Goal: Task Accomplishment & Management: Manage account settings

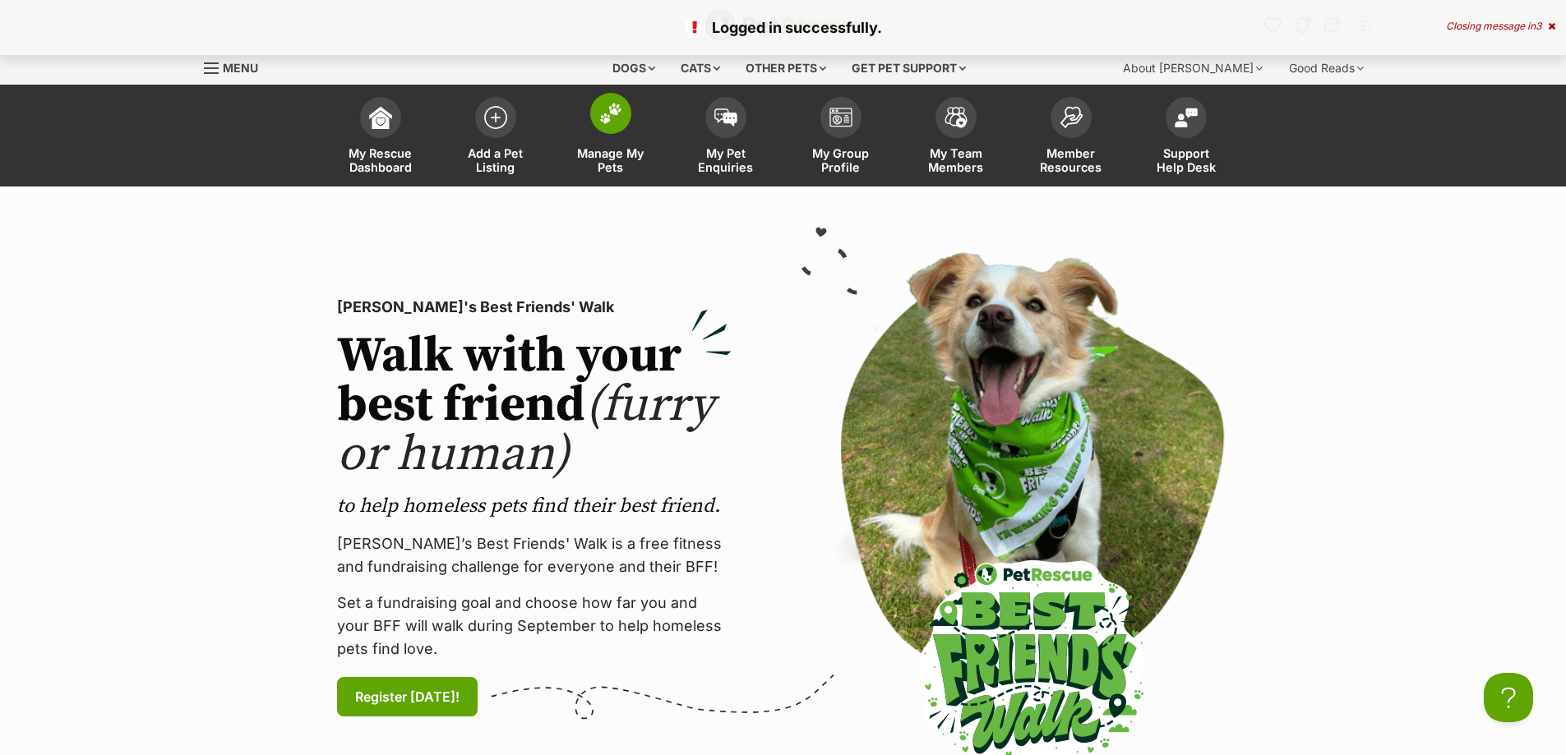
click at [612, 137] on link "Manage My Pets" at bounding box center [610, 138] width 115 height 98
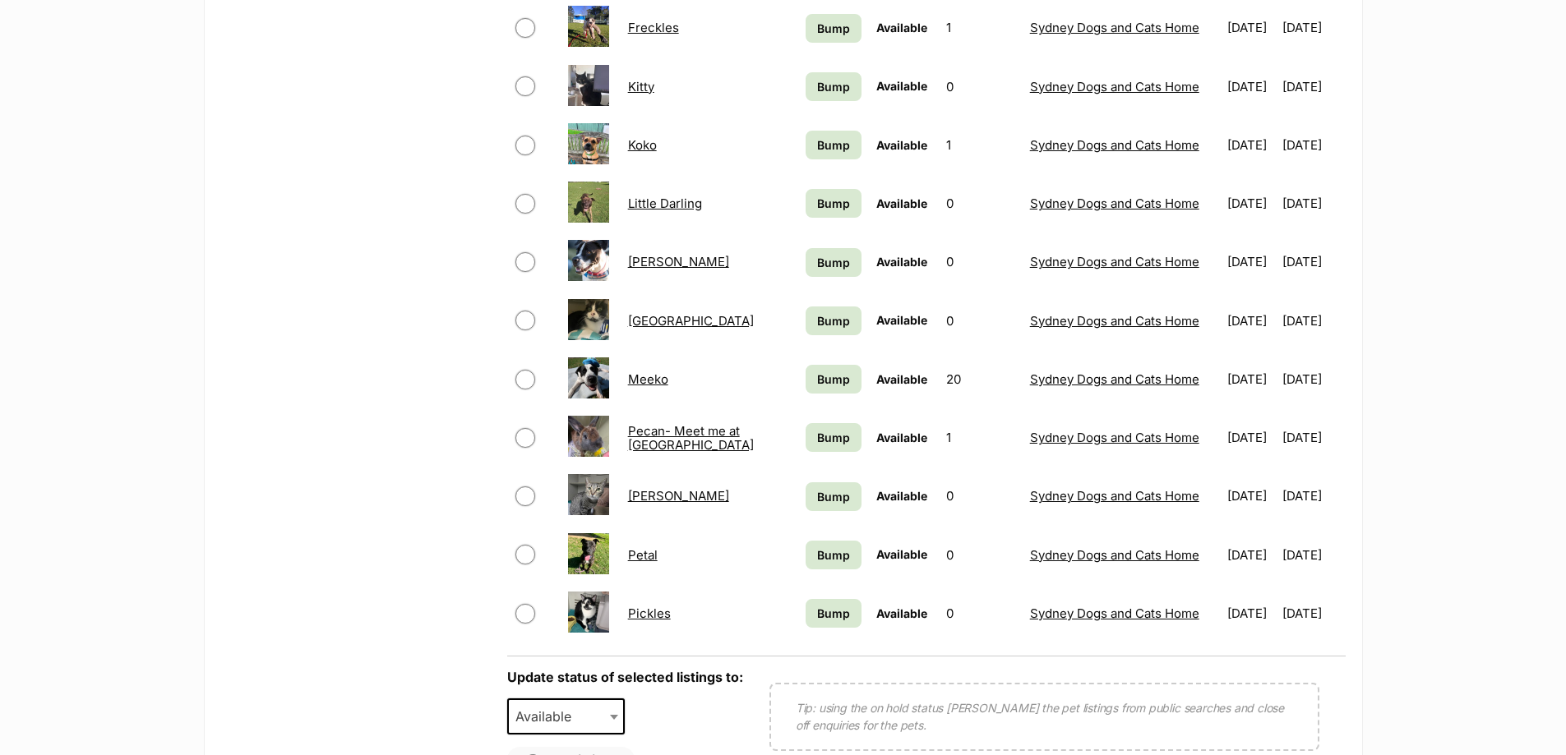
scroll to position [1069, 0]
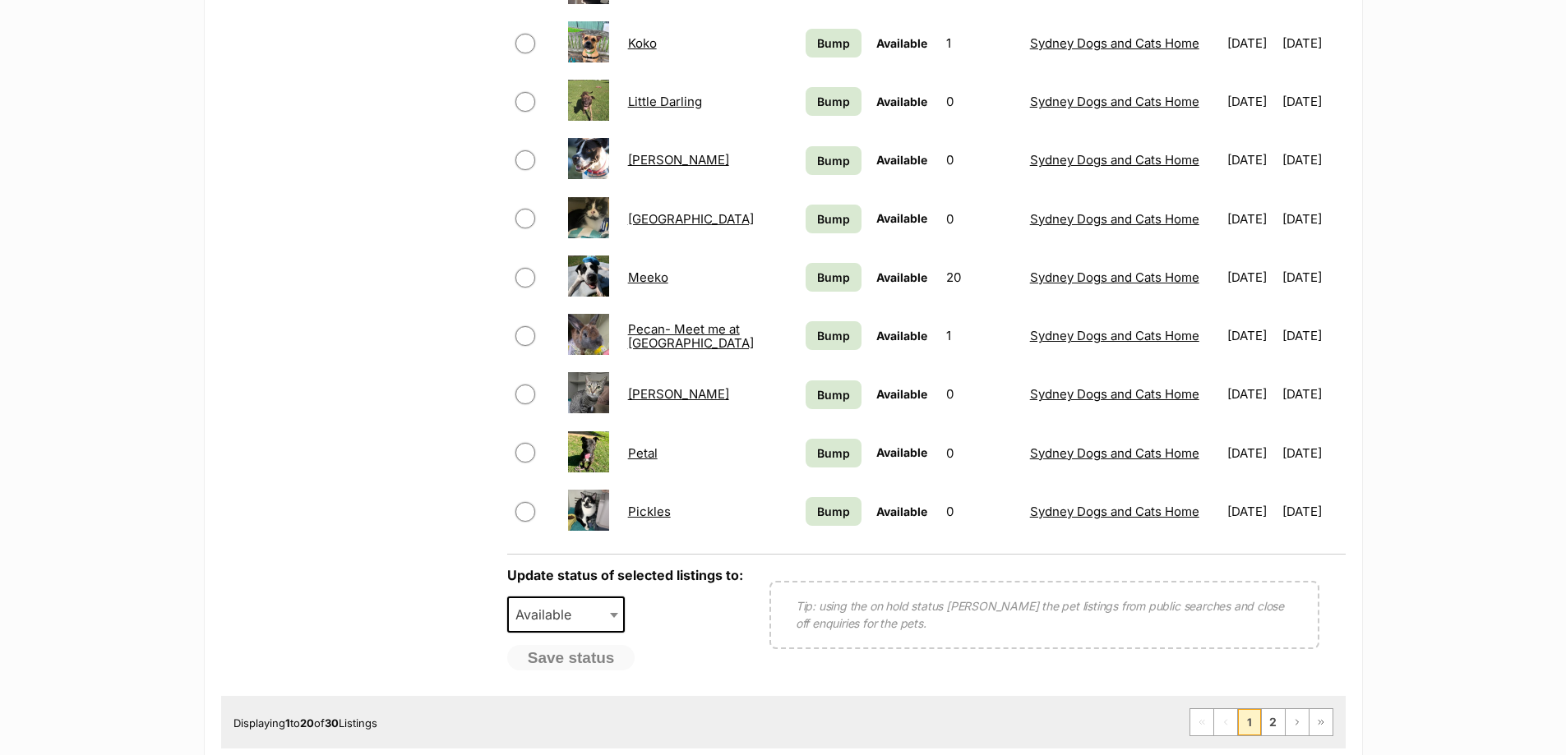
click at [578, 621] on span "Available" at bounding box center [548, 614] width 79 height 23
select select "rehomed"
click at [616, 610] on span at bounding box center [615, 615] width 16 height 36
click at [337, 513] on div "Refine your search Status All Available Remove filter Draft (3) Items On Hold A…" at bounding box center [356, 18] width 270 height 1355
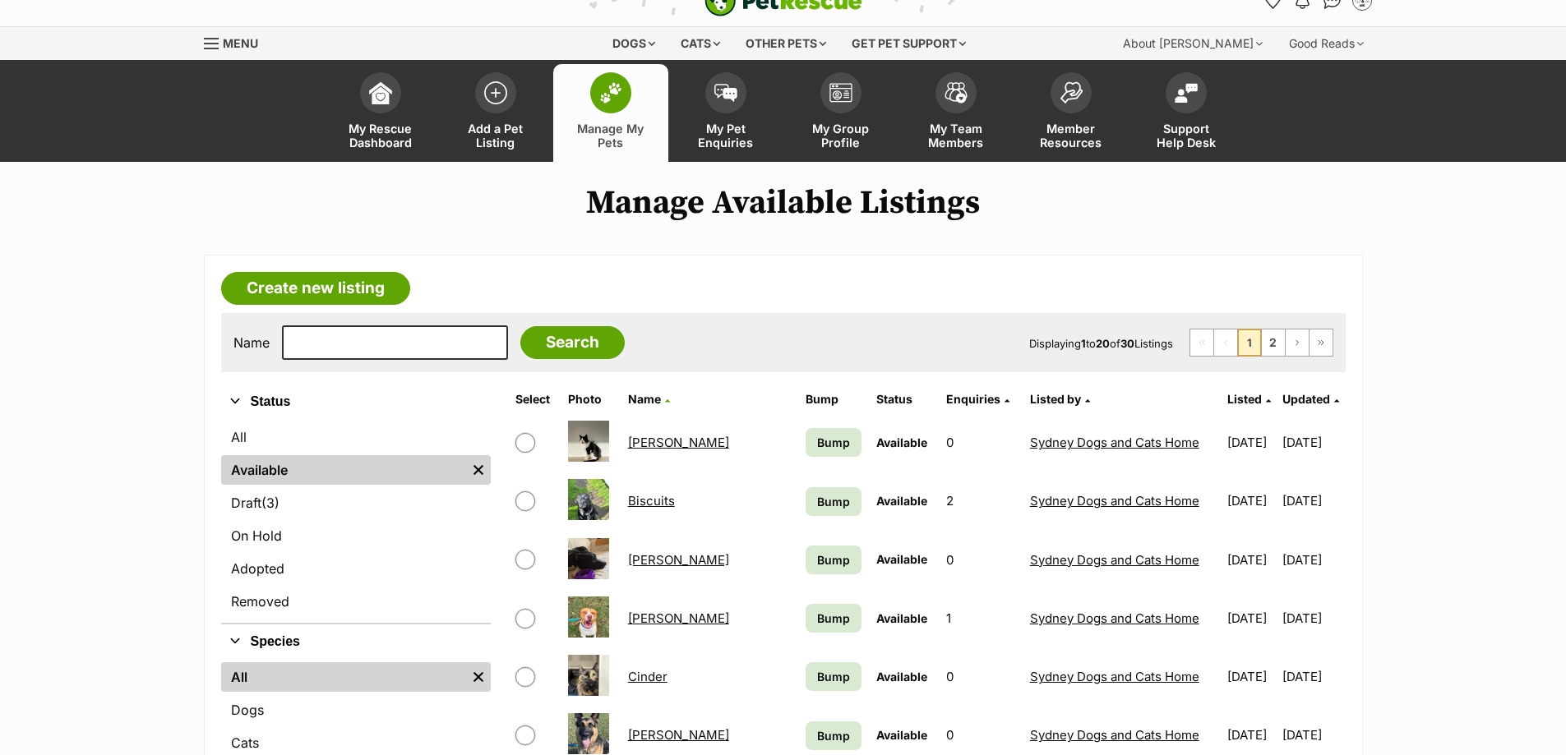
scroll to position [0, 0]
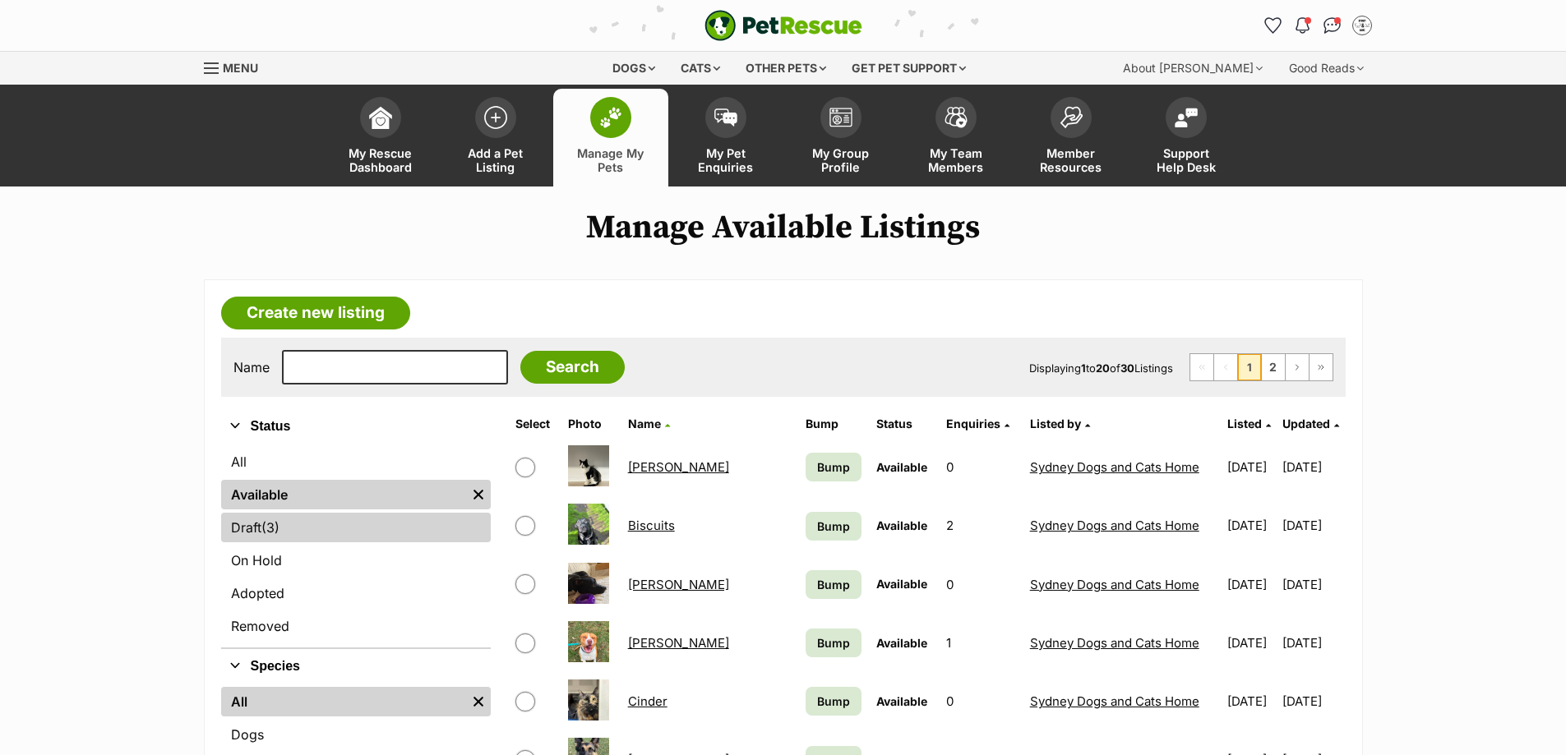
click at [264, 524] on link "Draft (3) Items" at bounding box center [356, 528] width 270 height 30
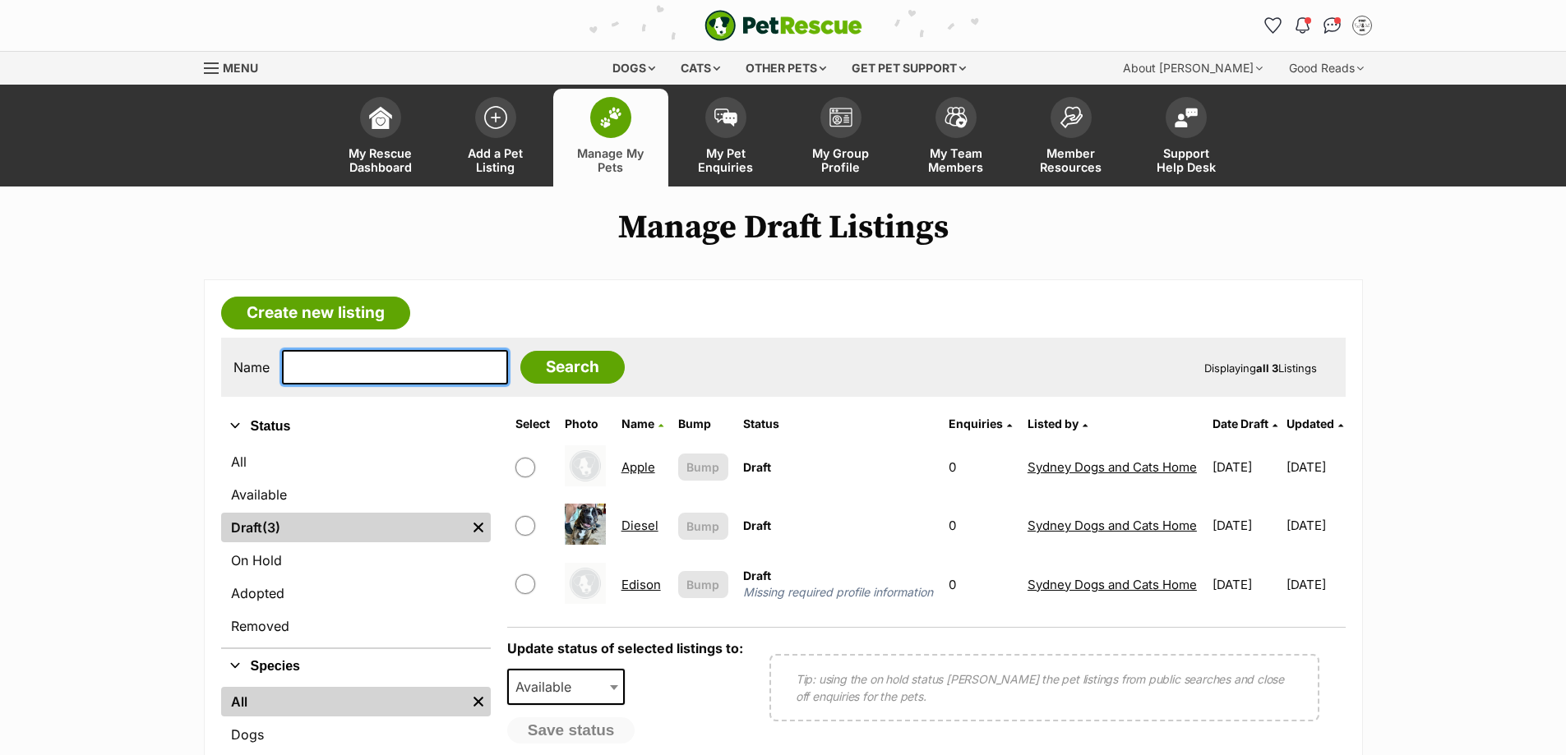
click at [332, 364] on input "text" at bounding box center [395, 367] width 226 height 35
type input "slug"
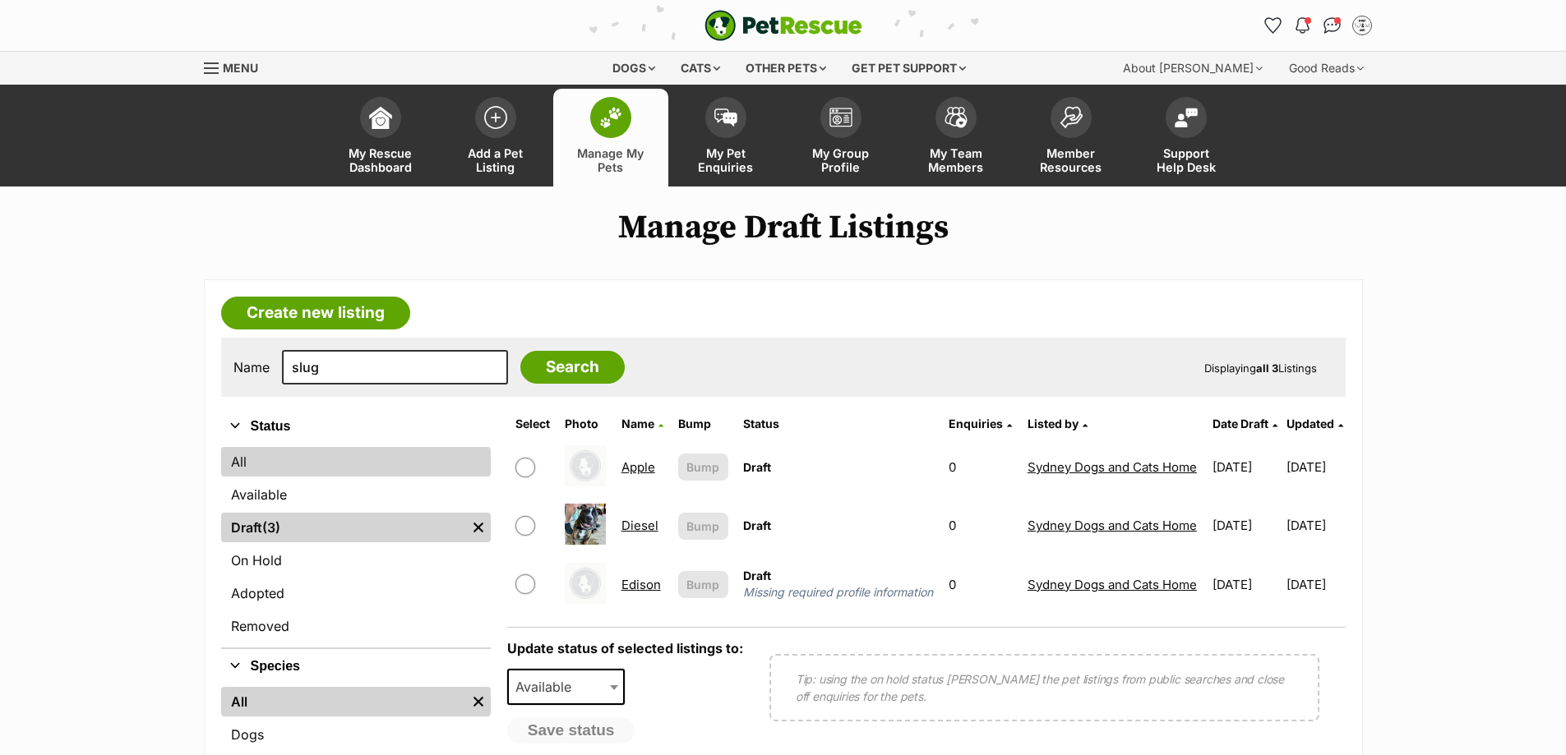
click at [231, 454] on link "All" at bounding box center [356, 462] width 270 height 30
click at [247, 463] on link "All" at bounding box center [356, 462] width 270 height 30
drag, startPoint x: 553, startPoint y: 360, endPoint x: 545, endPoint y: 362, distance: 8.6
click at [553, 360] on input "Search" at bounding box center [572, 367] width 104 height 33
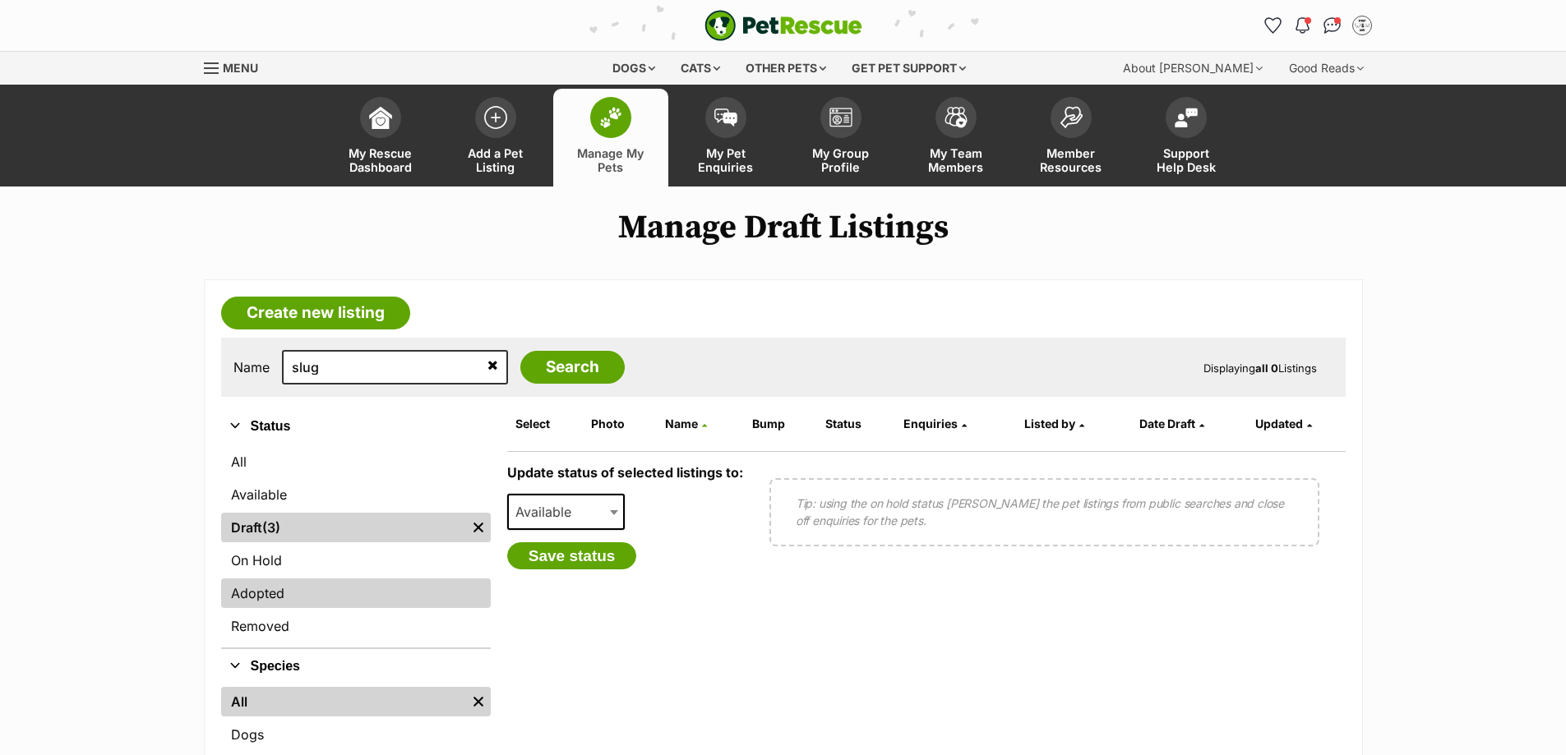
click at [254, 594] on link "Adopted" at bounding box center [356, 594] width 270 height 30
click at [545, 358] on input "Search" at bounding box center [572, 367] width 104 height 33
click at [597, 138] on link "Manage My Pets" at bounding box center [610, 138] width 115 height 98
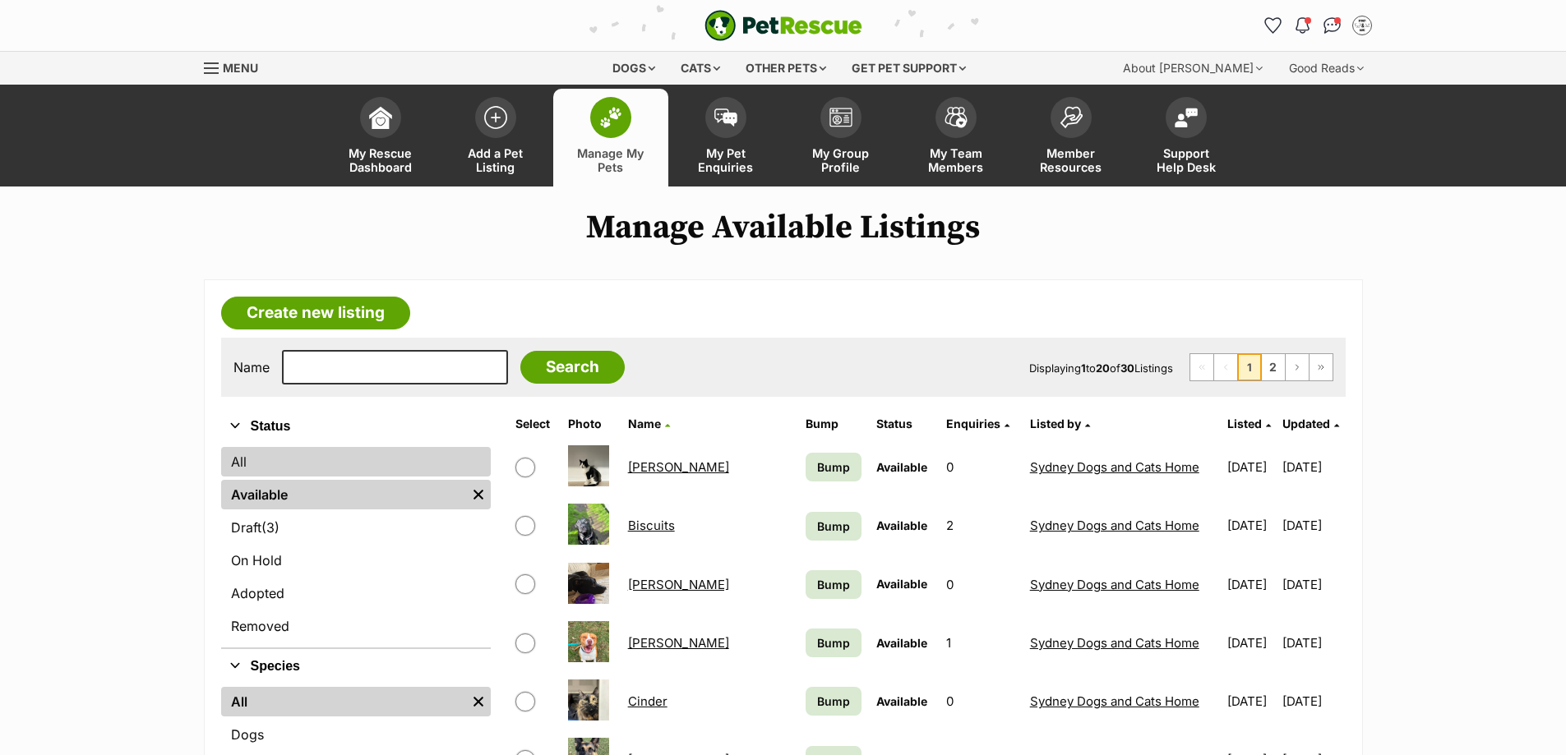
click at [241, 461] on link "All" at bounding box center [356, 462] width 270 height 30
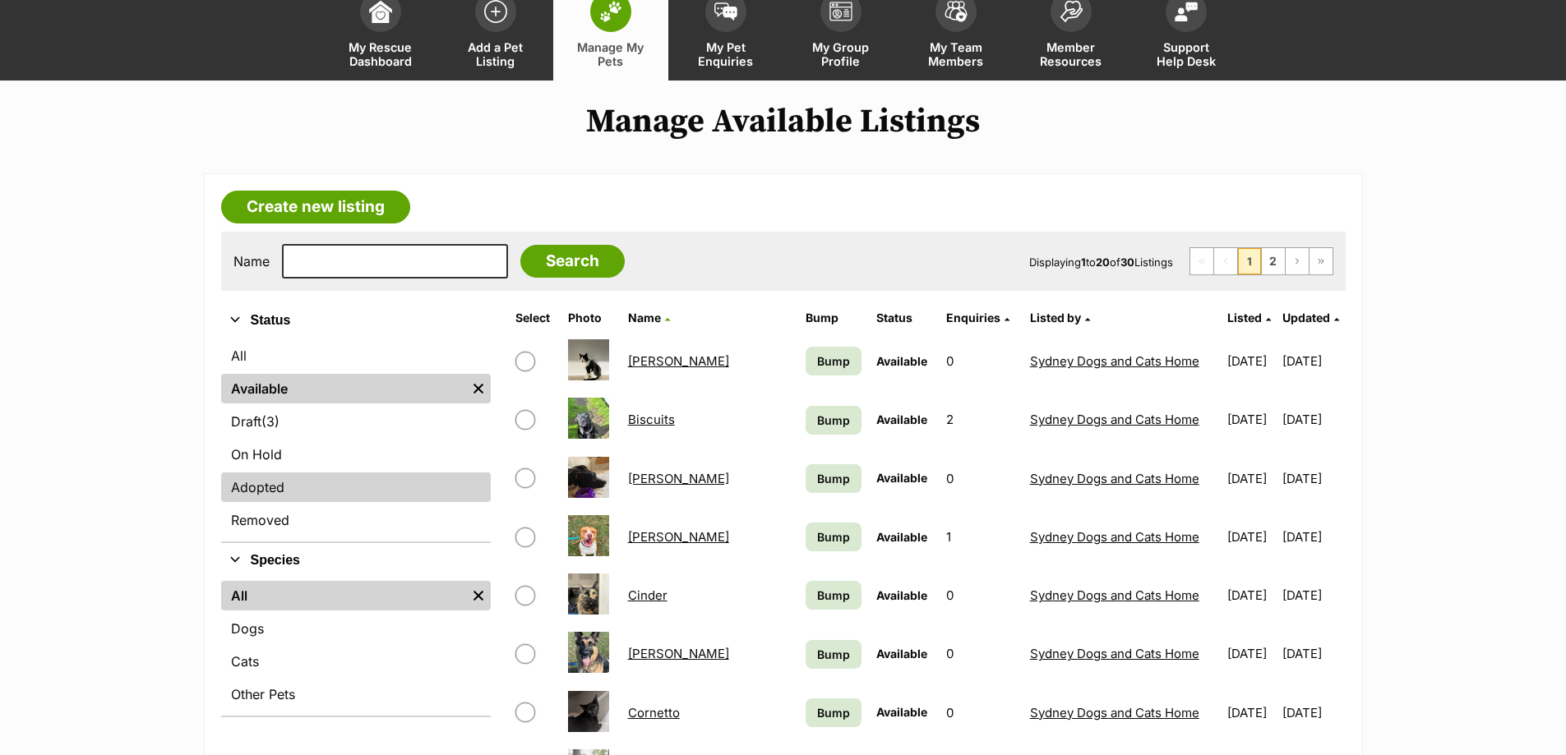
scroll to position [147, 0]
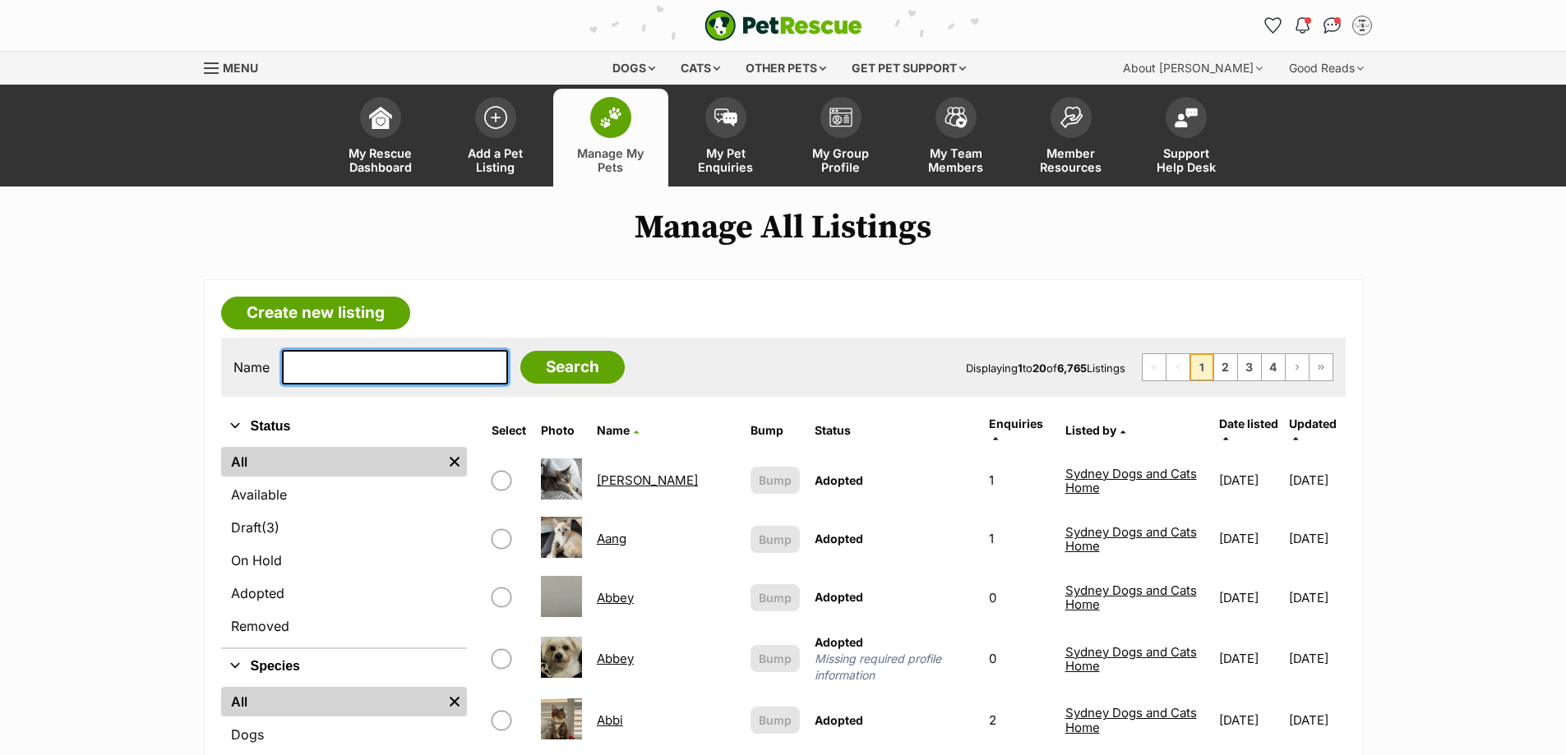
click at [387, 362] on input "text" at bounding box center [395, 367] width 226 height 35
type input "slug"
click at [559, 364] on input "Search" at bounding box center [572, 367] width 104 height 33
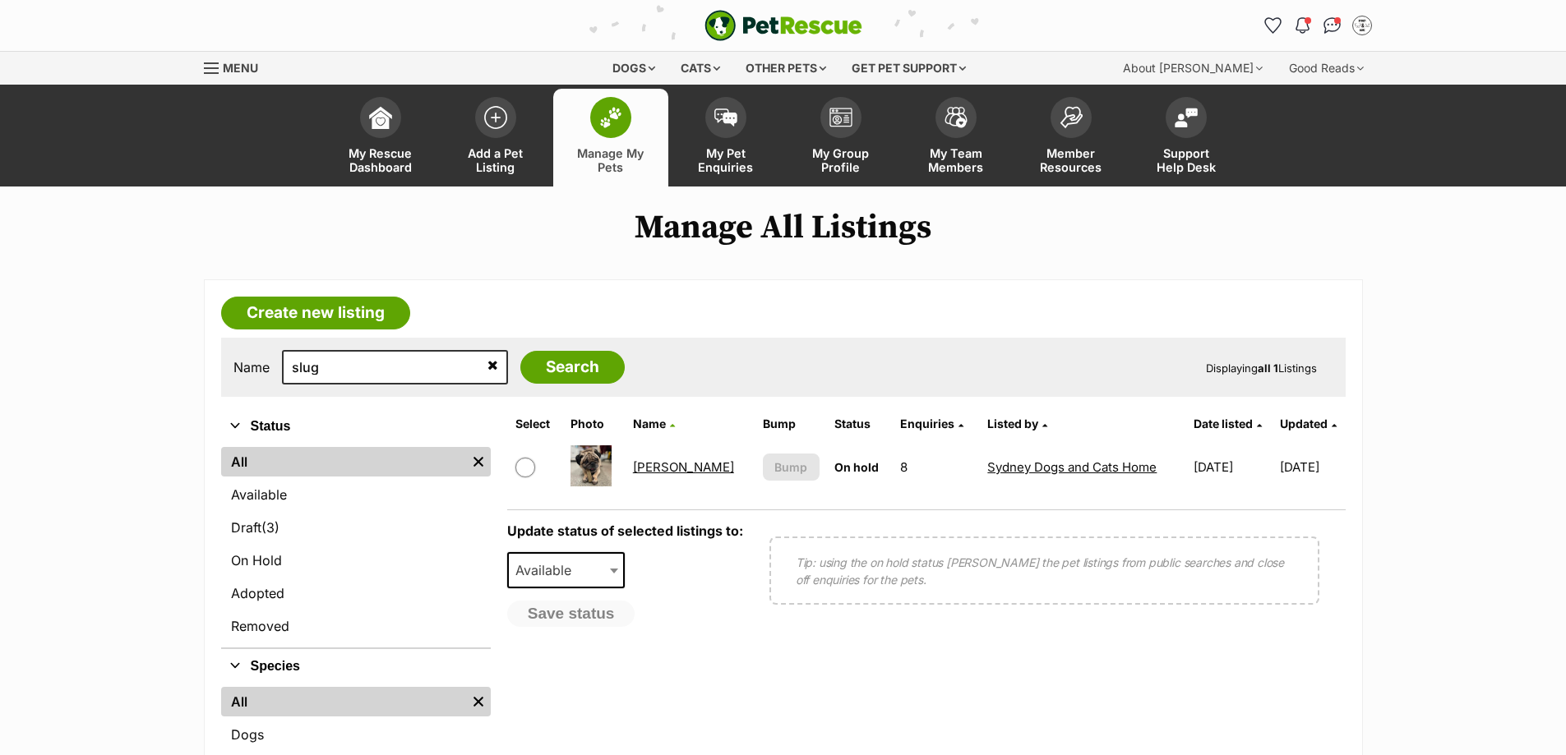
click at [662, 467] on link "[PERSON_NAME]" at bounding box center [683, 467] width 101 height 16
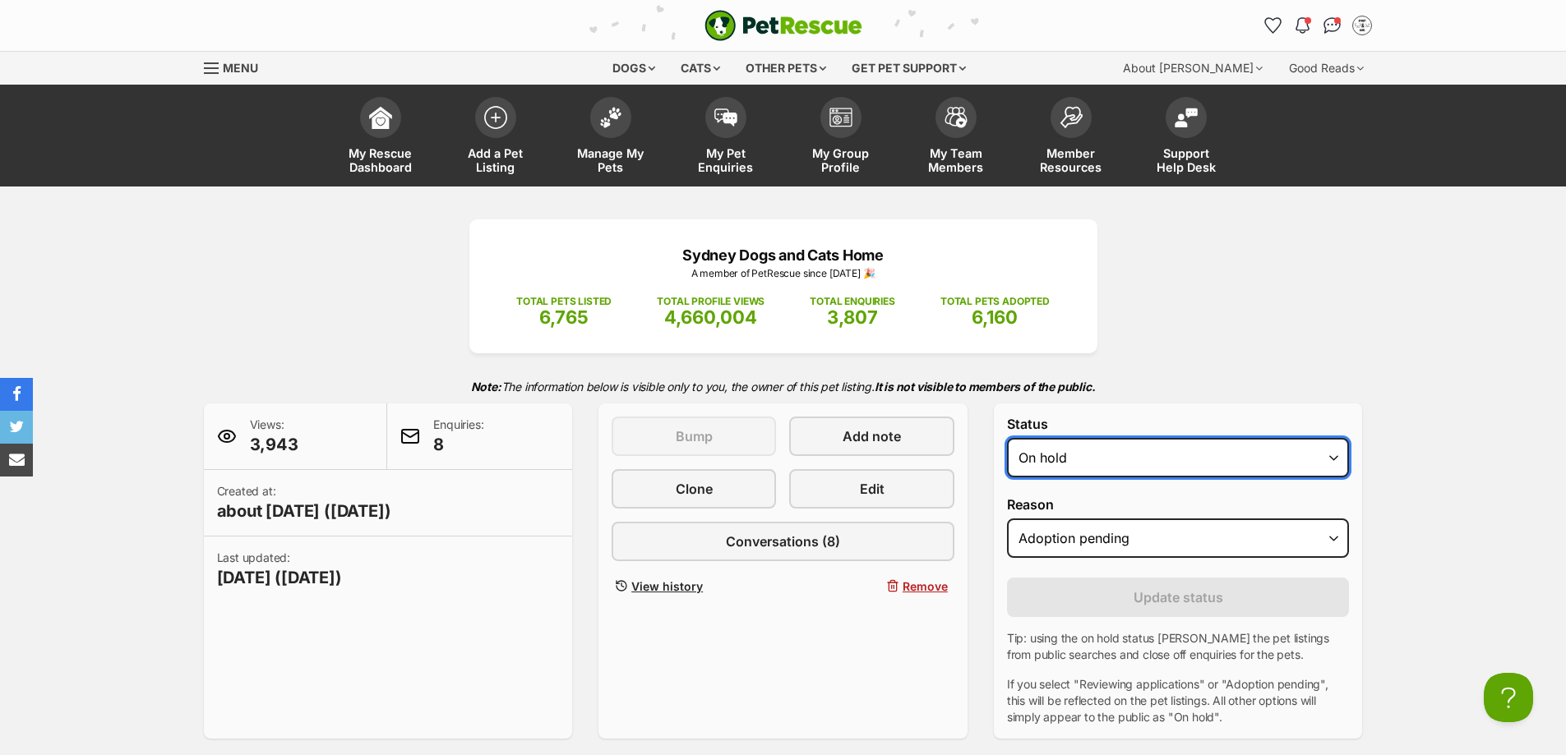
click at [1119, 462] on select "Draft - not available as listing has enquires Available On hold Adopted" at bounding box center [1178, 457] width 343 height 39
select select "active"
click at [1007, 438] on select "Draft - not available as listing has enquires Available On hold Adopted" at bounding box center [1178, 457] width 343 height 39
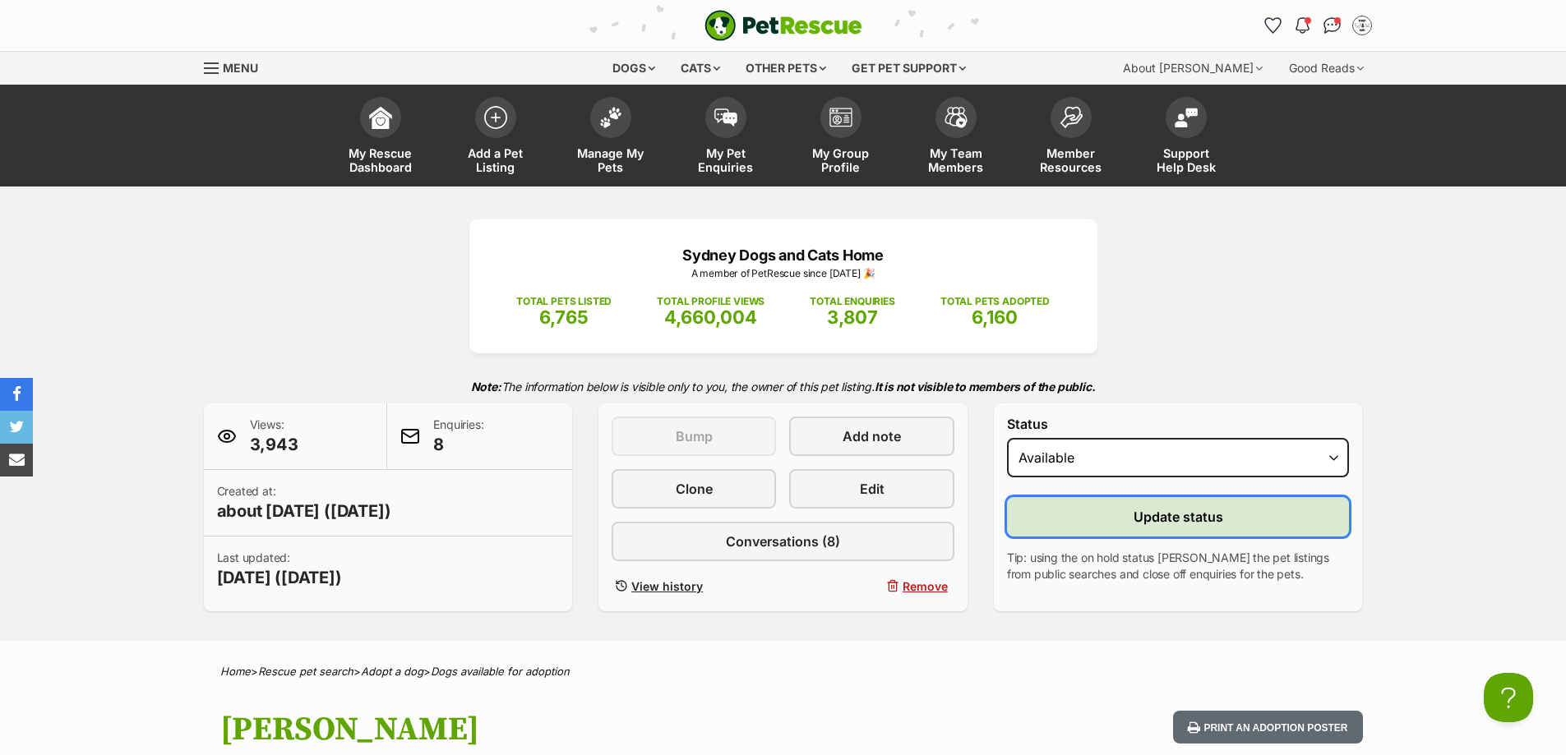
click at [1177, 509] on span "Update status" at bounding box center [1178, 517] width 90 height 20
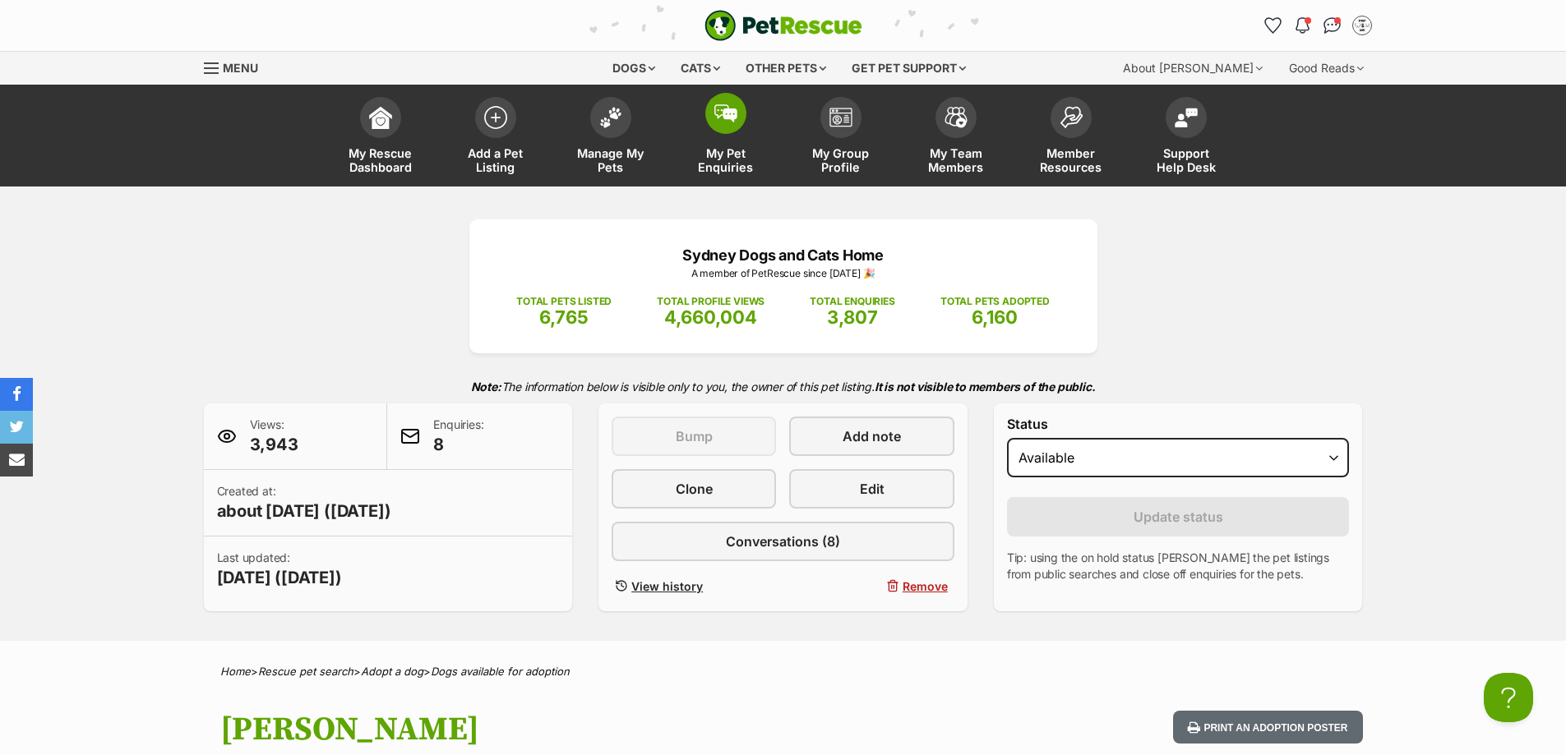
click at [713, 143] on link "My Pet Enquiries" at bounding box center [725, 138] width 115 height 98
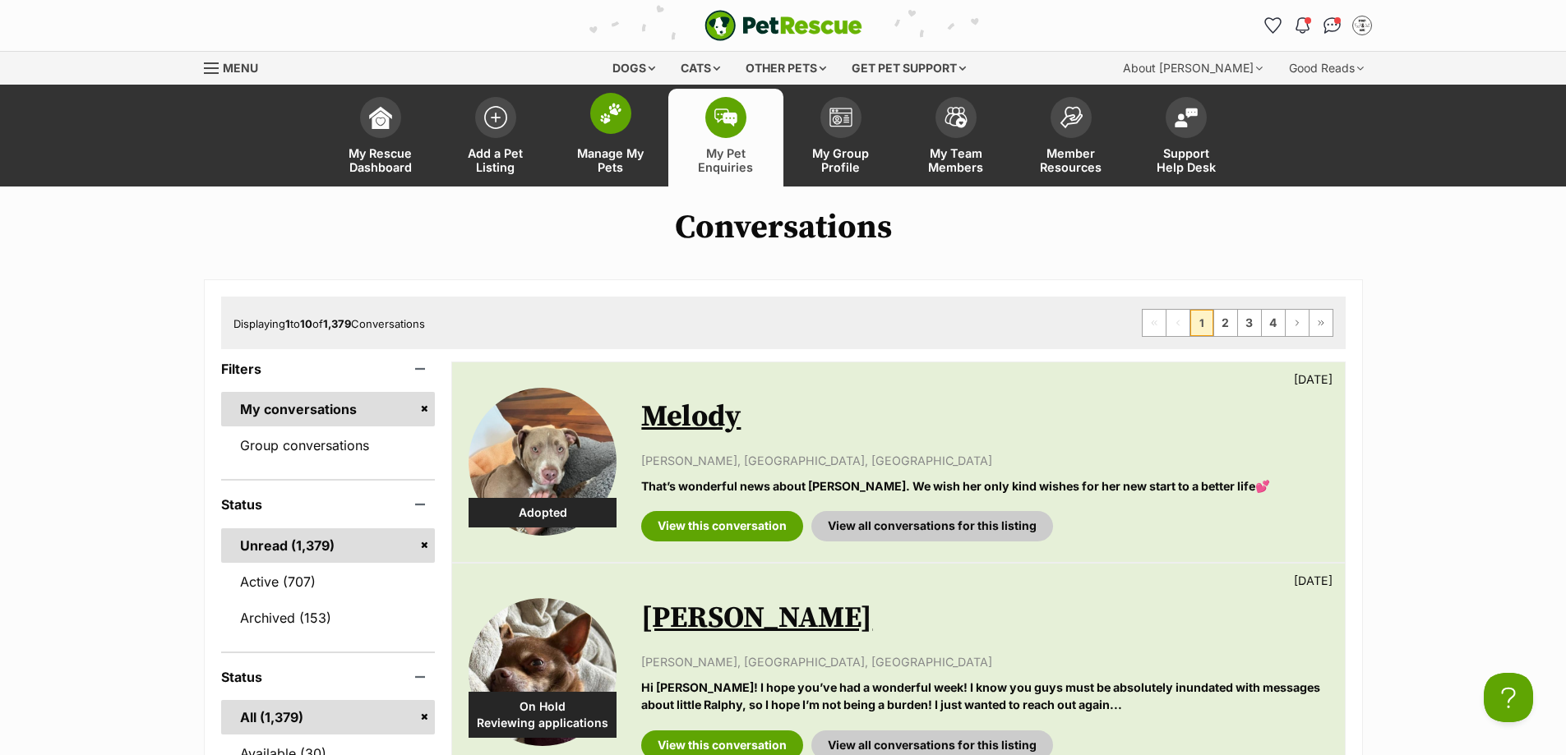
click at [607, 151] on span "Manage My Pets" at bounding box center [611, 160] width 74 height 28
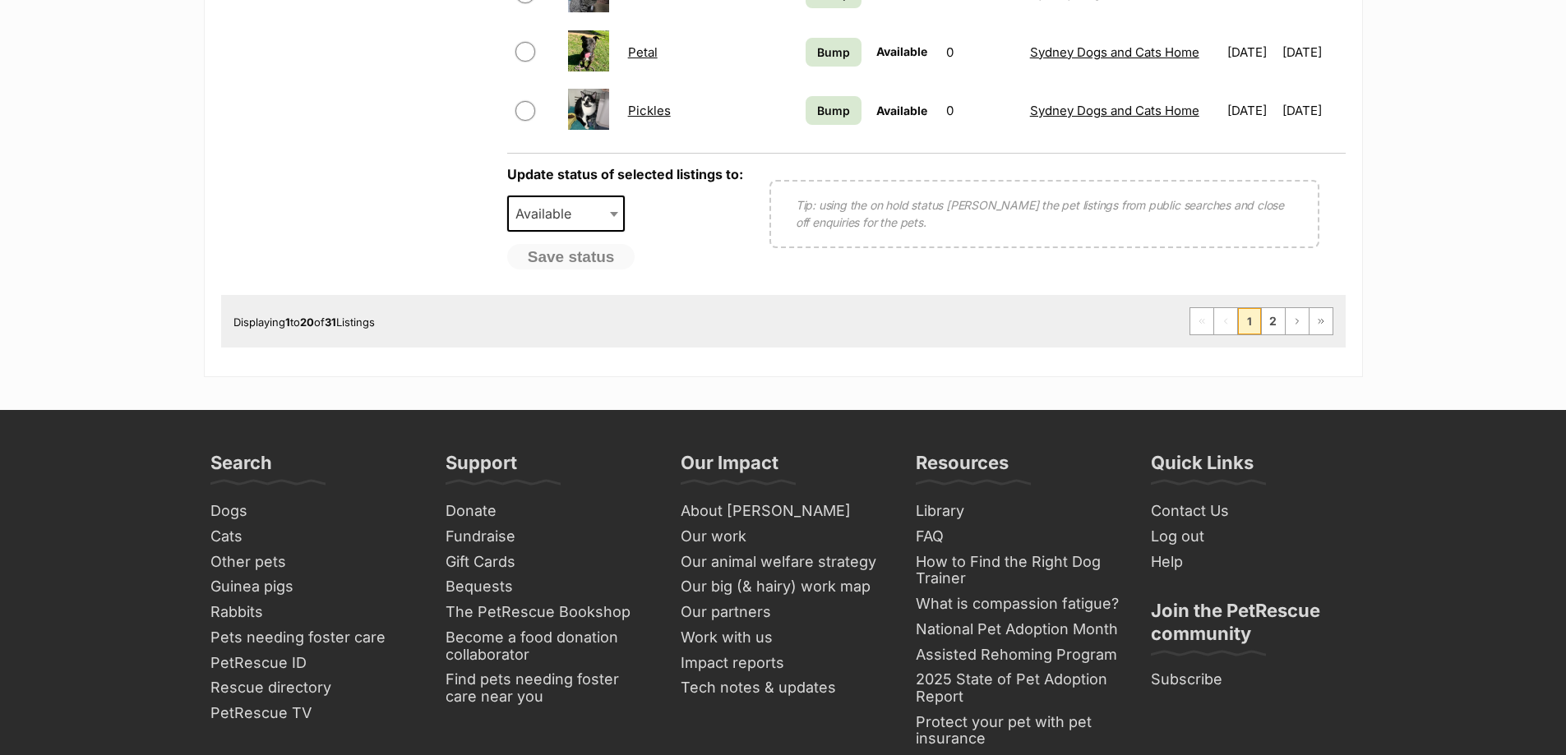
scroll to position [1480, 0]
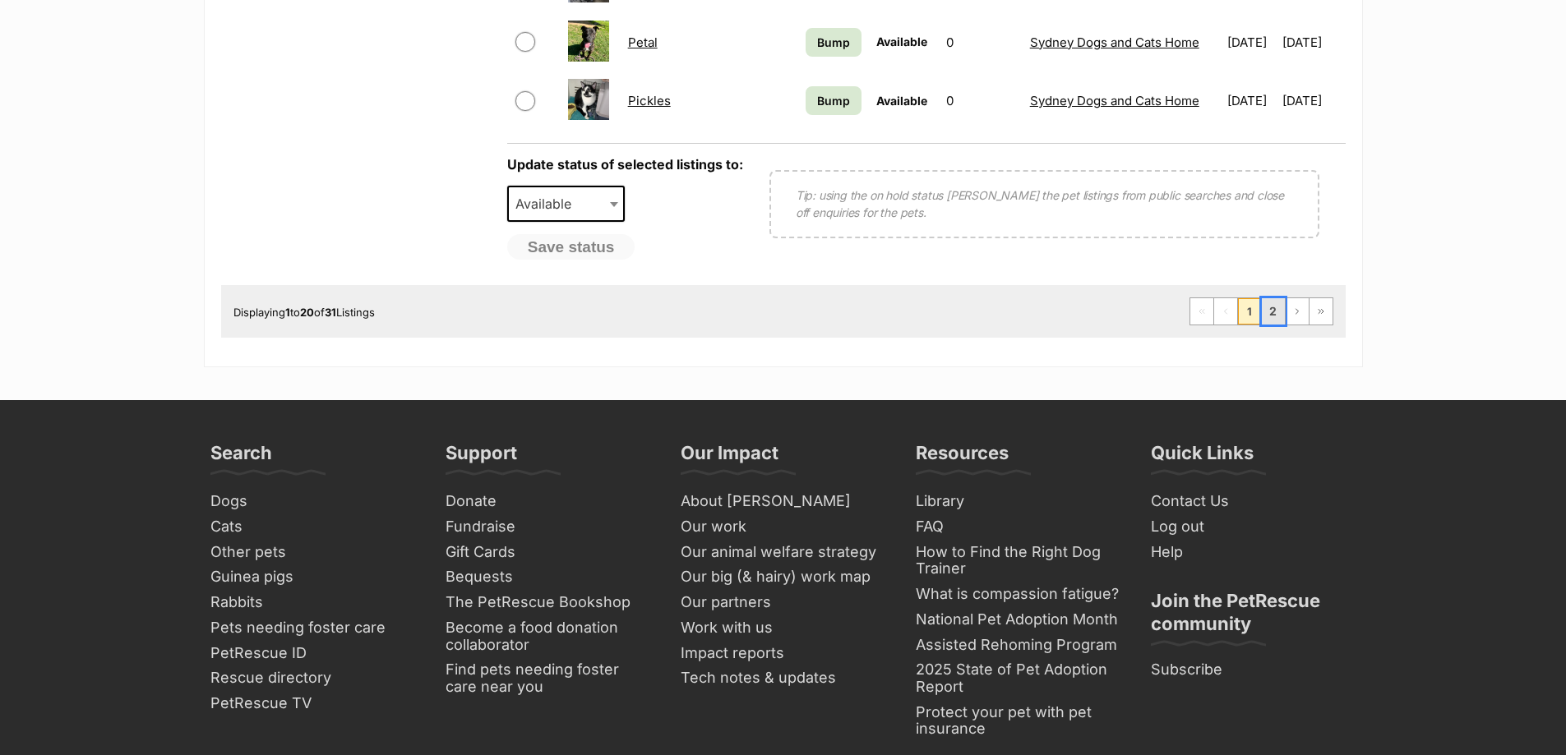
click at [1270, 307] on link "2" at bounding box center [1273, 311] width 23 height 26
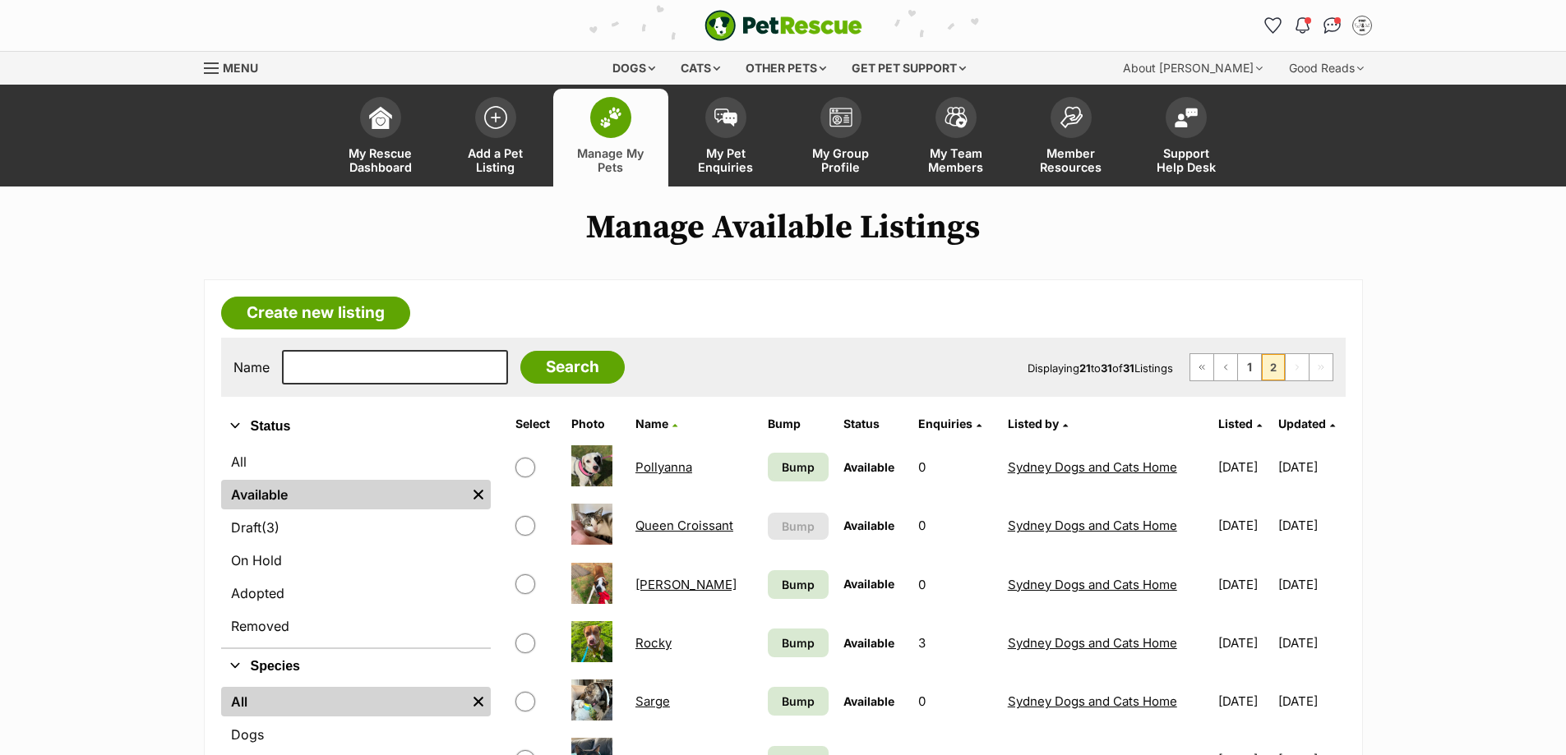
click at [1461, 376] on main "Manage Available Listings Create new listing Name Search Displaying 21 to 31 of…" at bounding box center [783, 764] width 1566 height 1111
